Goal: Task Accomplishment & Management: Use online tool/utility

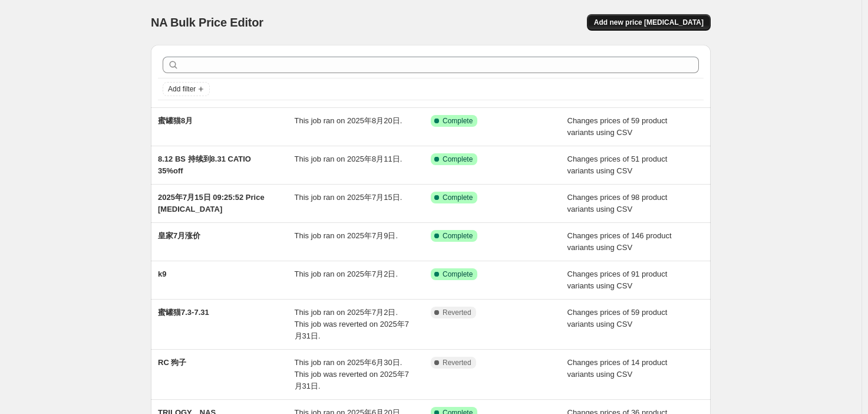
click at [652, 23] on span "Add new price [MEDICAL_DATA]" at bounding box center [649, 22] width 110 height 9
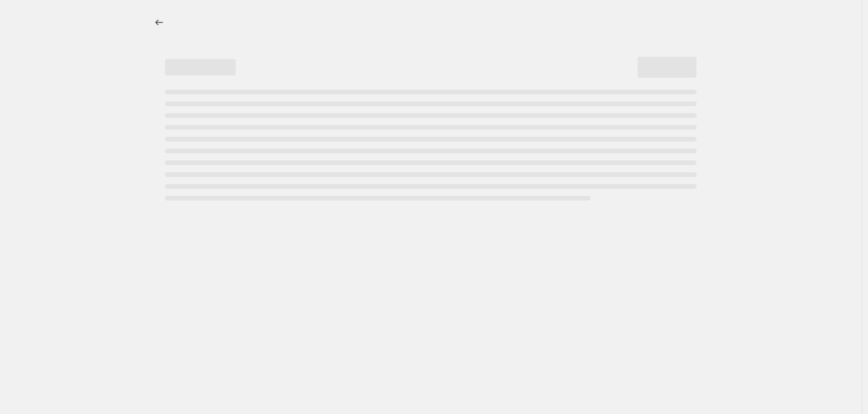
select select "percentage"
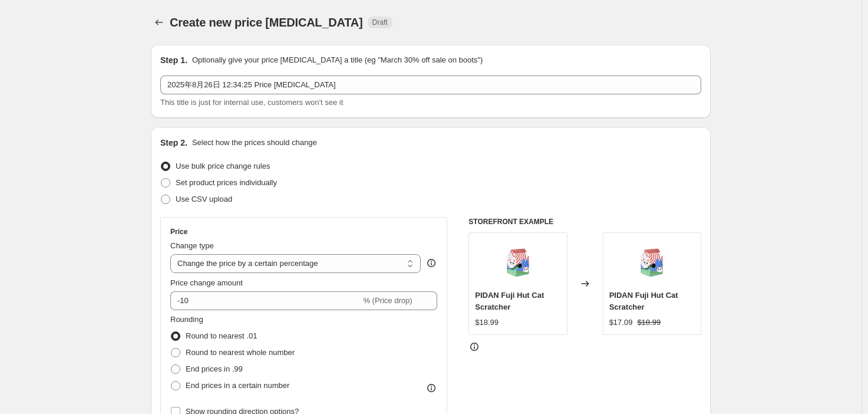
click at [701, 157] on div "Step 2. Select how the prices should change Use bulk price change rules Set pro…" at bounding box center [430, 334] width 541 height 395
click at [196, 204] on span "Use CSV upload" at bounding box center [204, 199] width 57 height 12
click at [161, 195] on input "Use CSV upload" at bounding box center [161, 194] width 1 height 1
radio input "true"
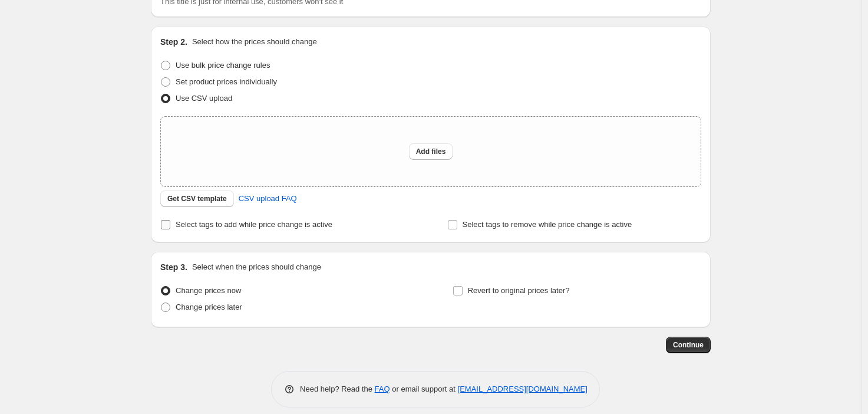
scroll to position [112, 0]
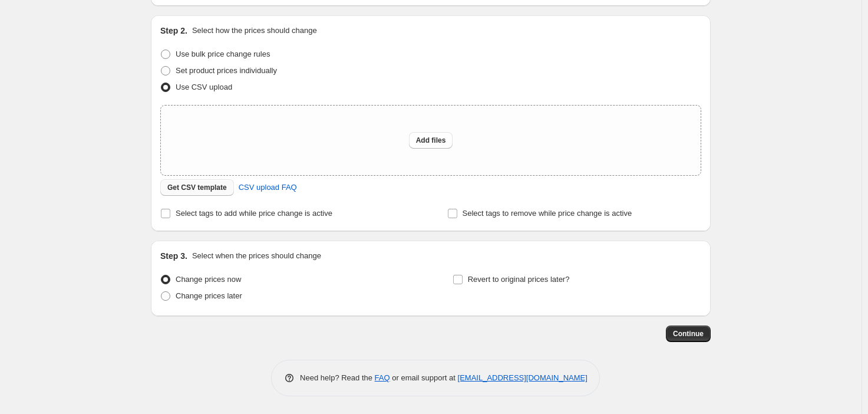
click at [207, 194] on button "Get CSV template" at bounding box center [197, 187] width 74 height 17
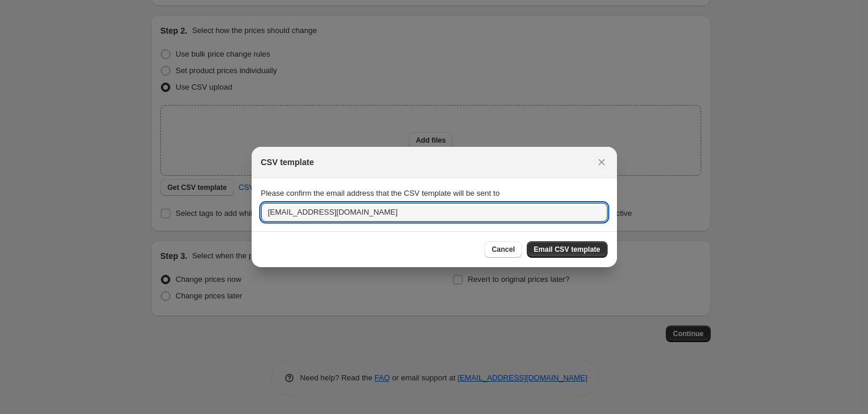
drag, startPoint x: 280, startPoint y: 212, endPoint x: 219, endPoint y: 210, distance: 60.7
click at [219, 413] on div "CSV template Please confirm the email address that the CSV template will be sen…" at bounding box center [434, 414] width 868 height 0
type input "[EMAIL_ADDRESS][DOMAIN_NAME]"
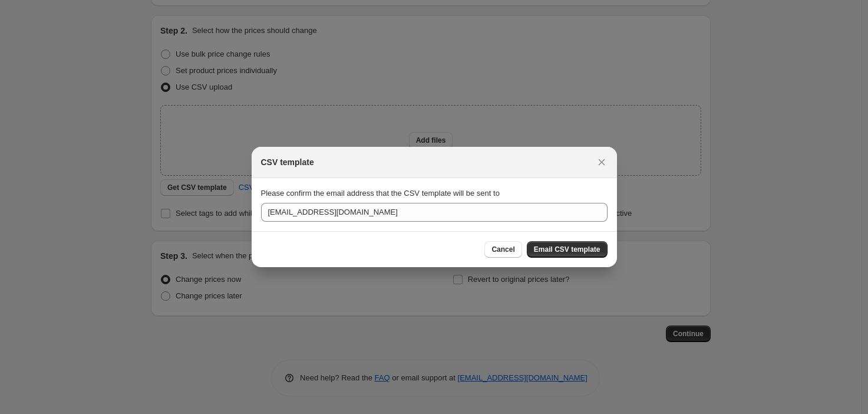
drag, startPoint x: 589, startPoint y: 253, endPoint x: 602, endPoint y: 268, distance: 20.0
click at [589, 253] on span "Email CSV template" at bounding box center [567, 249] width 67 height 9
click at [738, 278] on div at bounding box center [434, 207] width 868 height 414
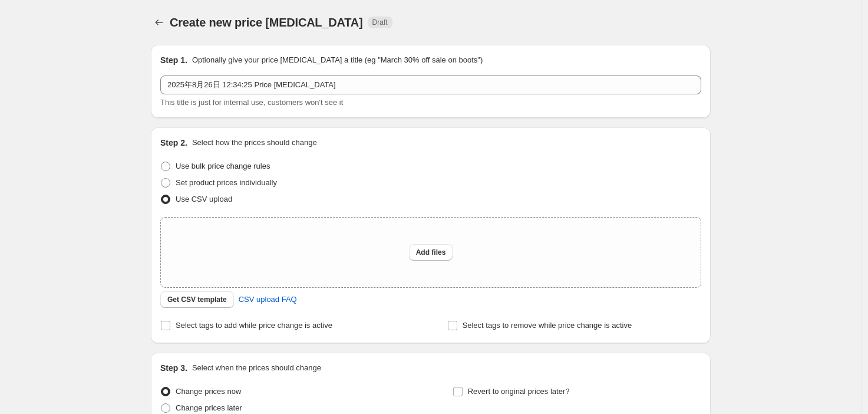
scroll to position [112, 0]
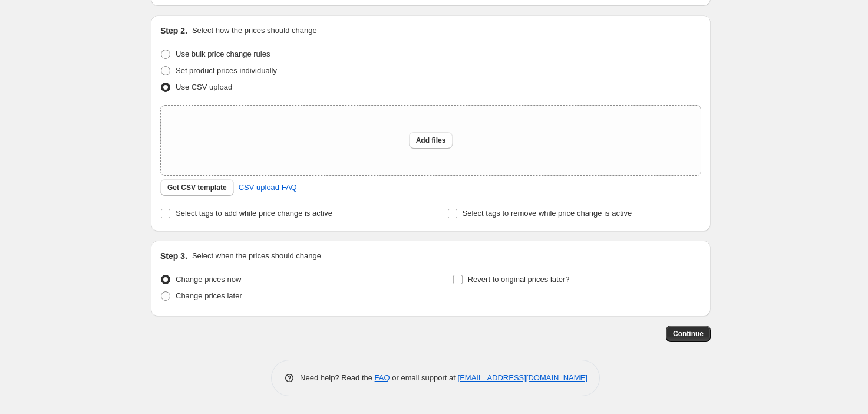
click at [777, 153] on div "Create new price [MEDICAL_DATA]. This page is ready Create new price [MEDICAL_D…" at bounding box center [431, 151] width 862 height 526
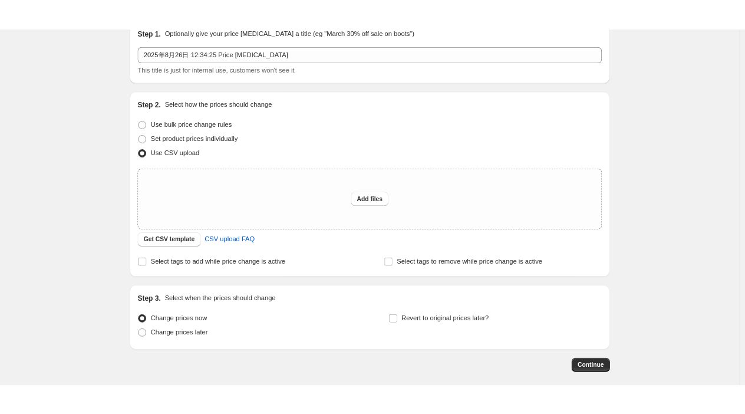
scroll to position [0, 0]
